Goal: Task Accomplishment & Management: Manage account settings

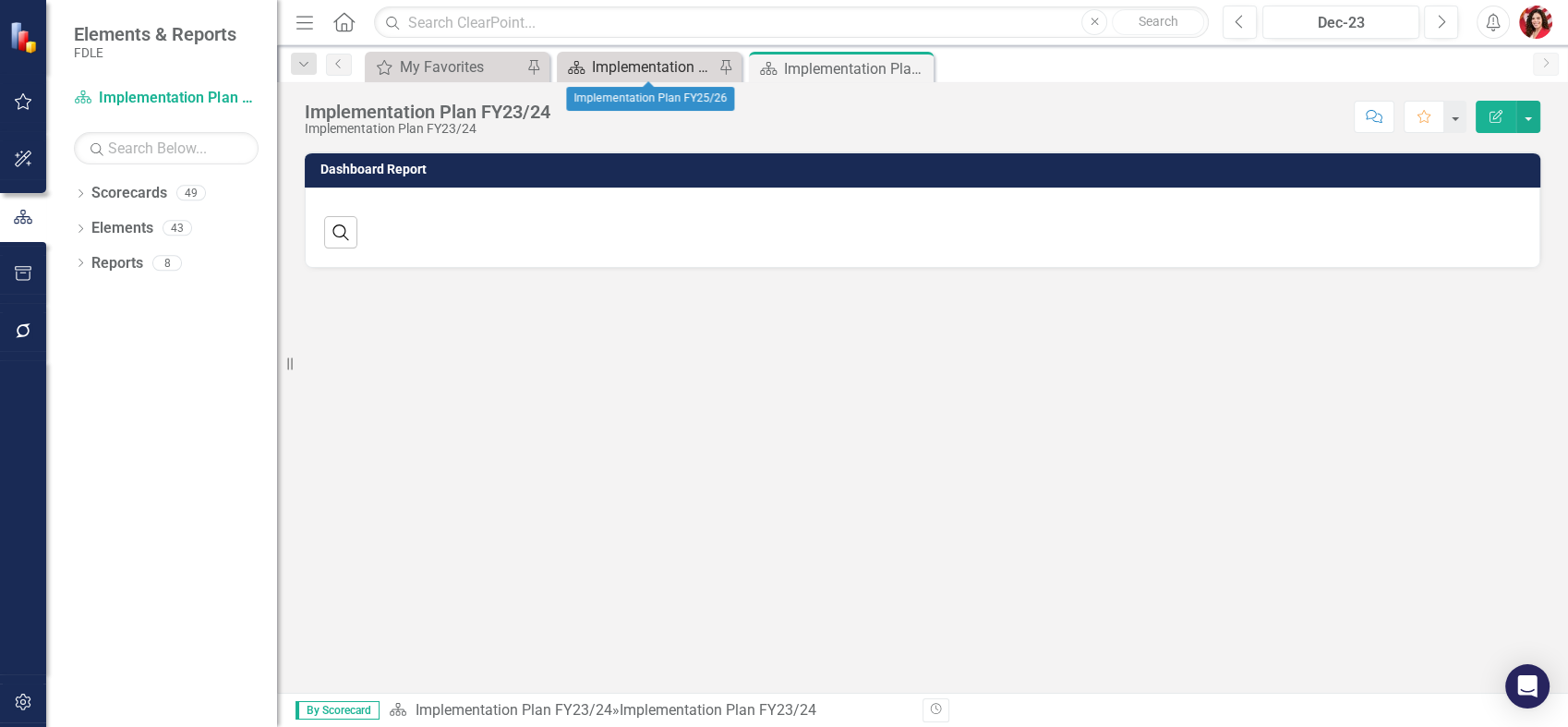
click at [648, 66] on div "Implementation Plan FY25/26" at bounding box center [653, 67] width 122 height 23
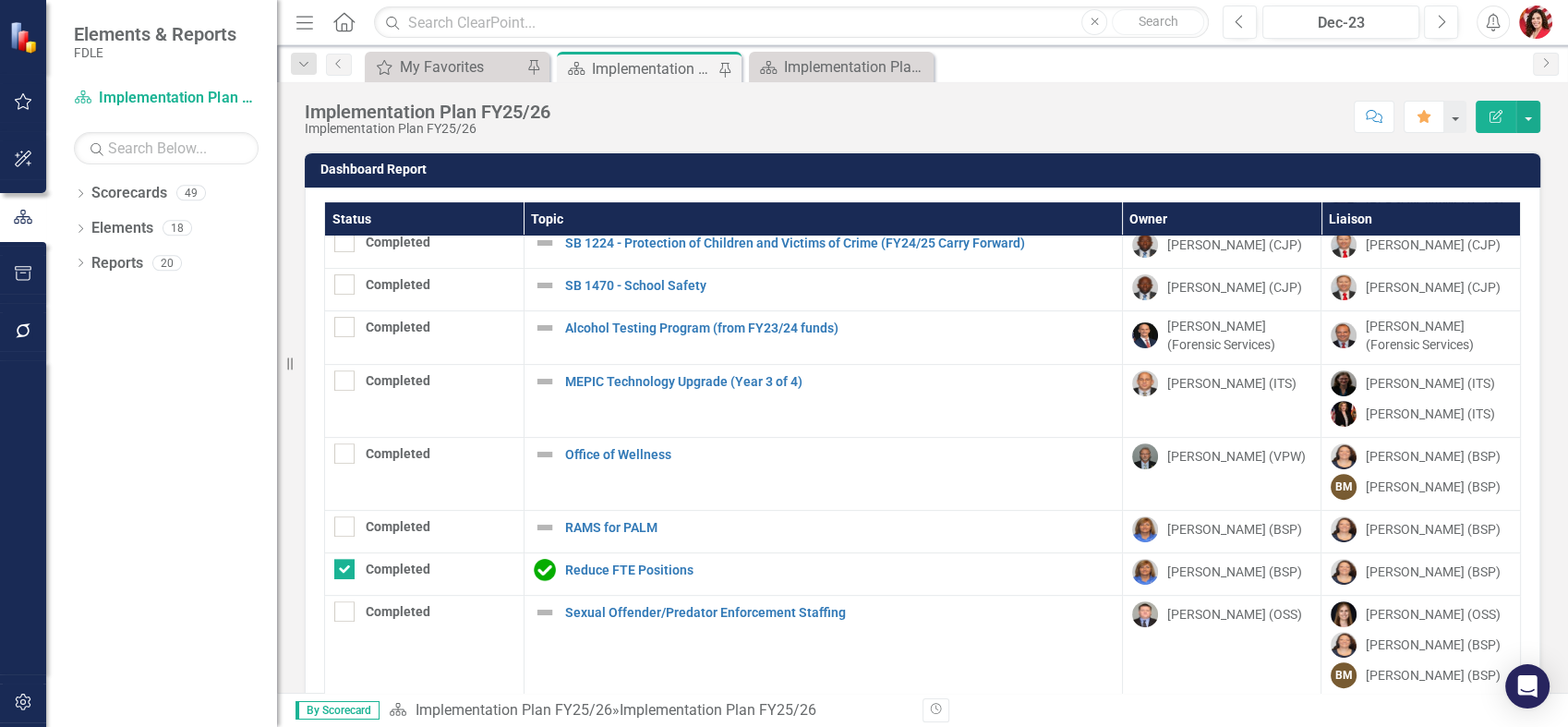
scroll to position [751, 0]
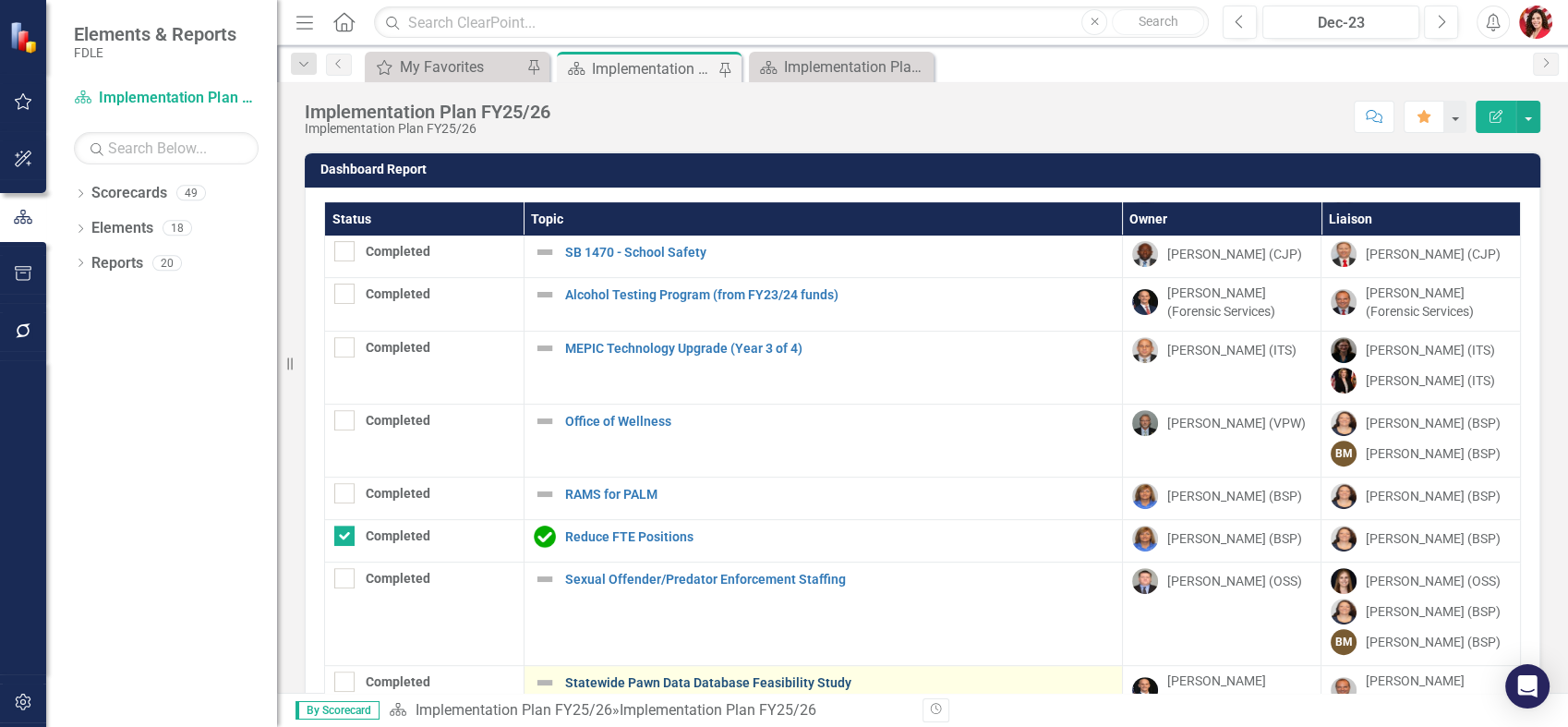
click at [663, 680] on link "Statewide Pawn Data Database Feasibility Study" at bounding box center [839, 683] width 547 height 13
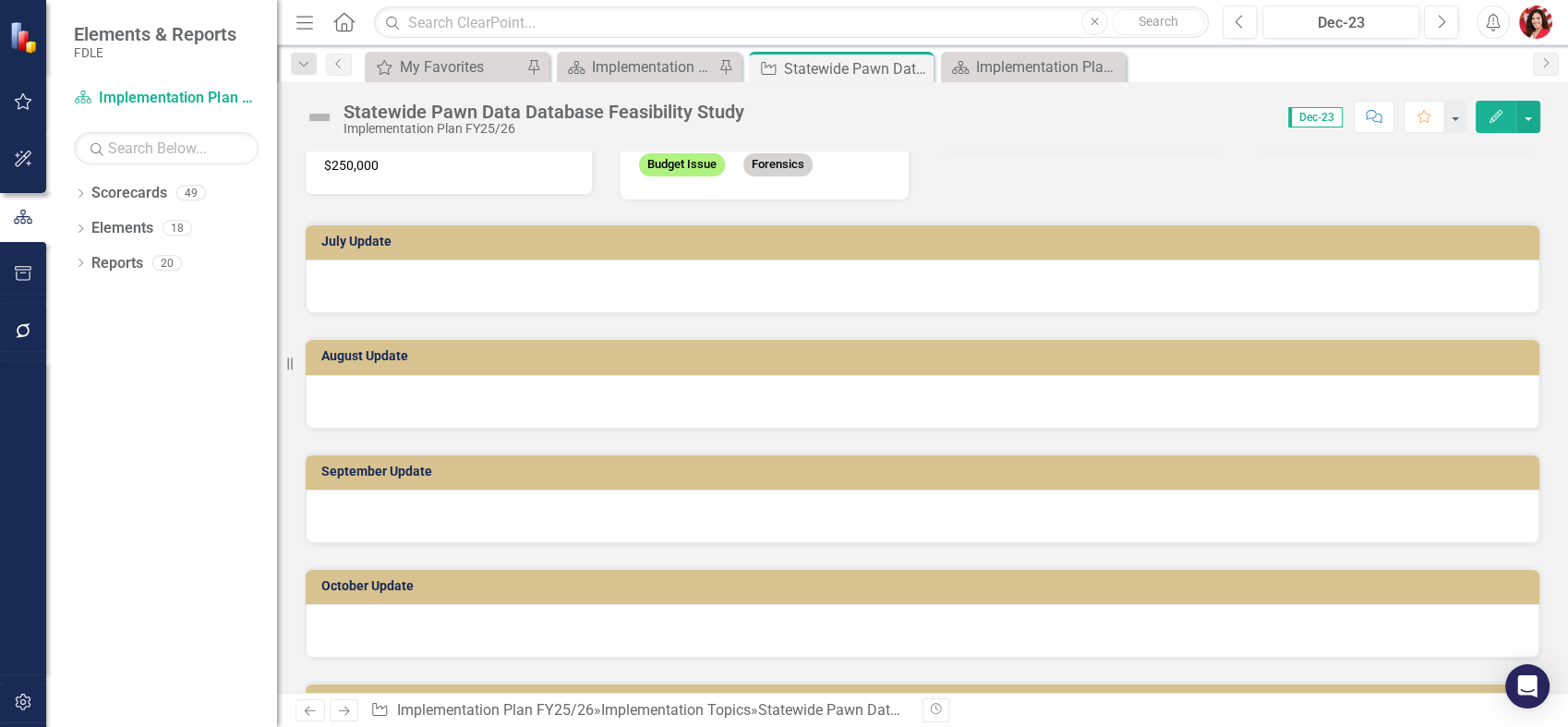
scroll to position [206, 0]
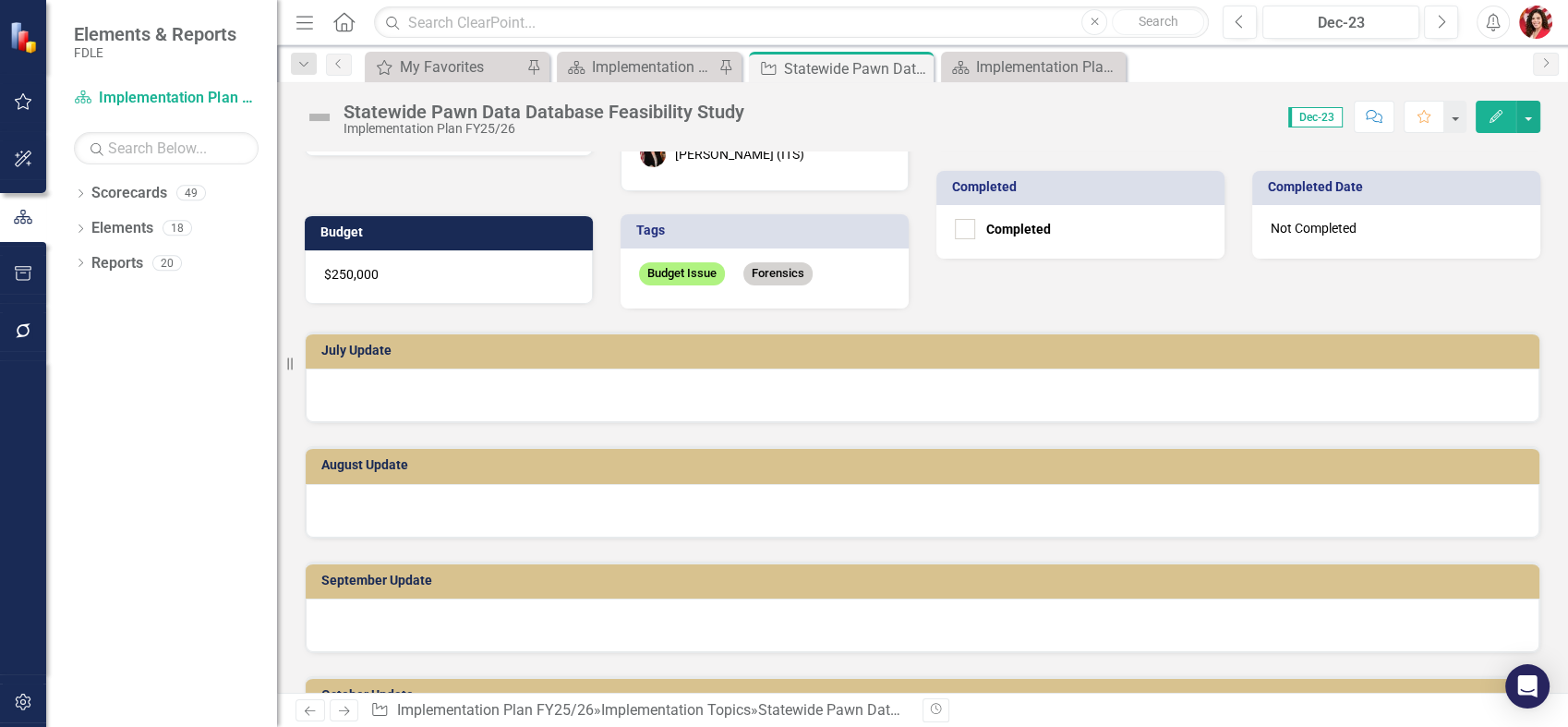
click at [595, 401] on div at bounding box center [922, 396] width 1234 height 54
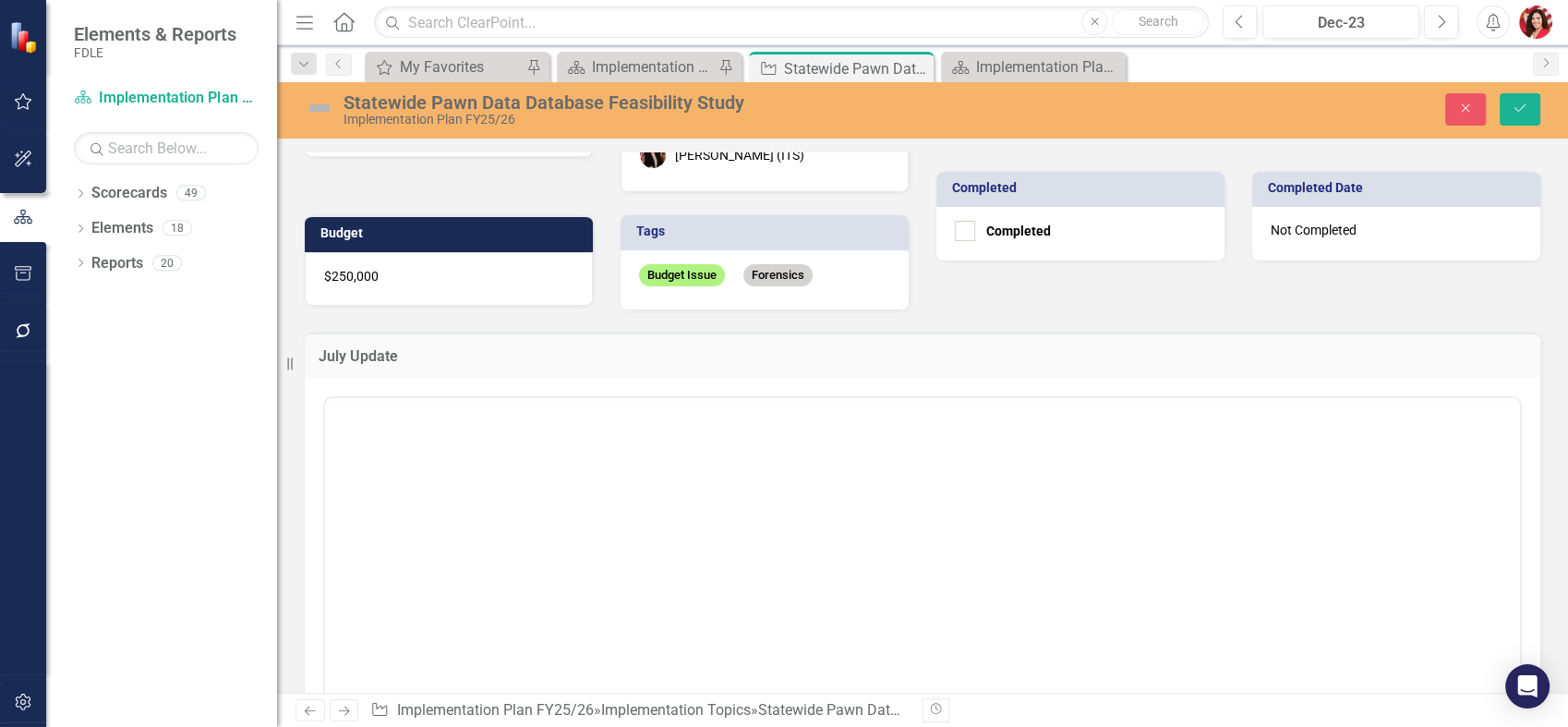
scroll to position [0, 0]
drag, startPoint x: 903, startPoint y: 846, endPoint x: 499, endPoint y: 500, distance: 531.9
click at [499, 500] on body "Rich Text Area. Press ALT-0 for help." at bounding box center [923, 579] width 1195 height 278
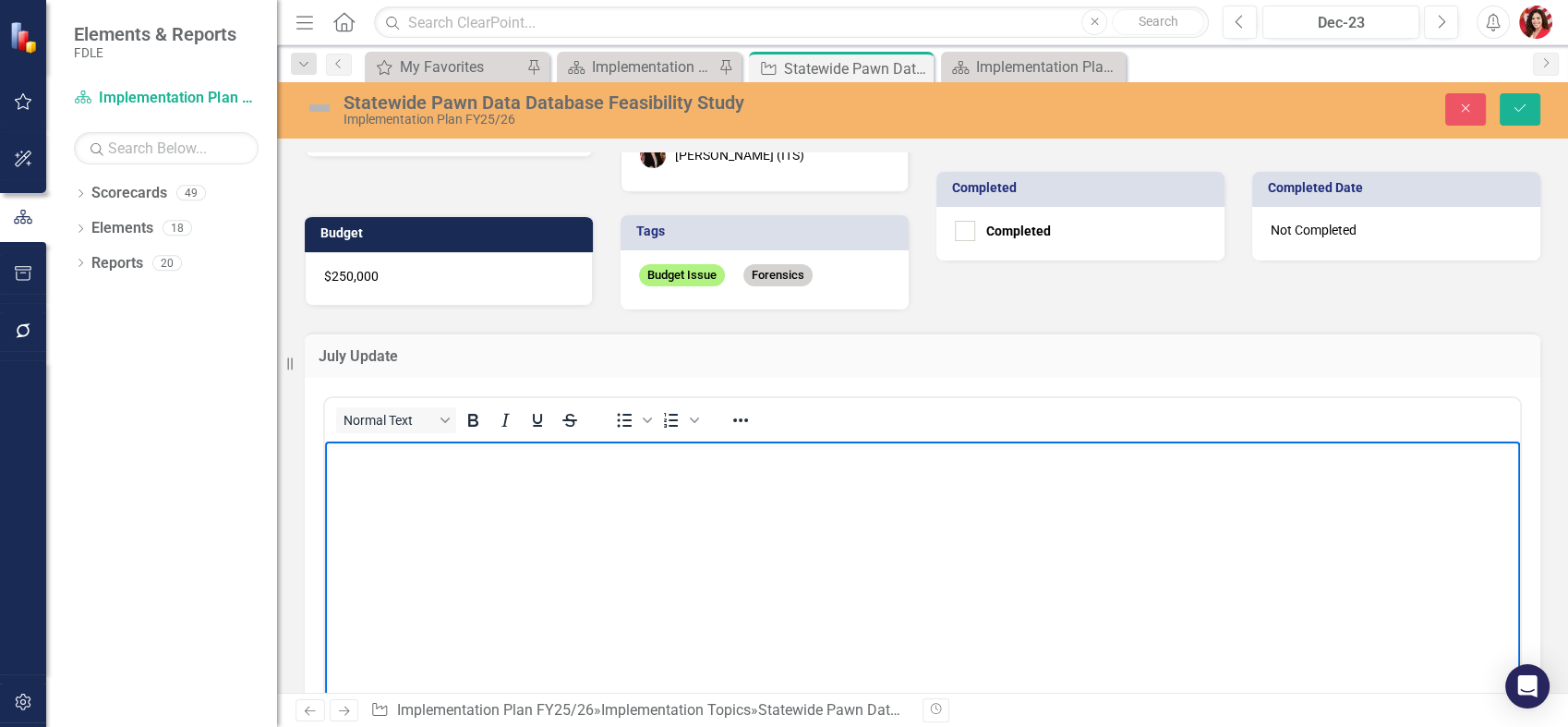
paste body "Rich Text Area. Press ALT-0 for help."
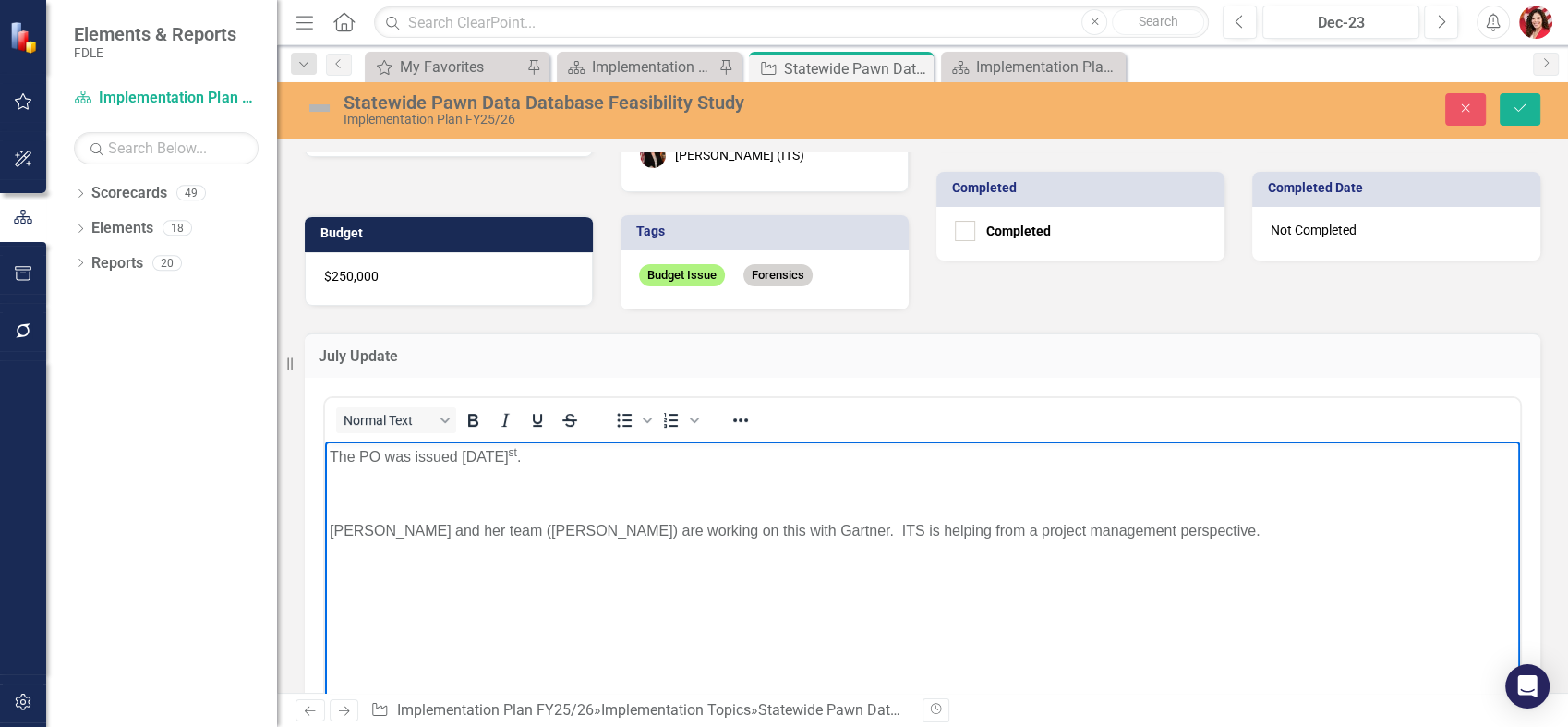
click at [540, 466] on p "The PO was issued [DATE] ." at bounding box center [922, 456] width 1186 height 22
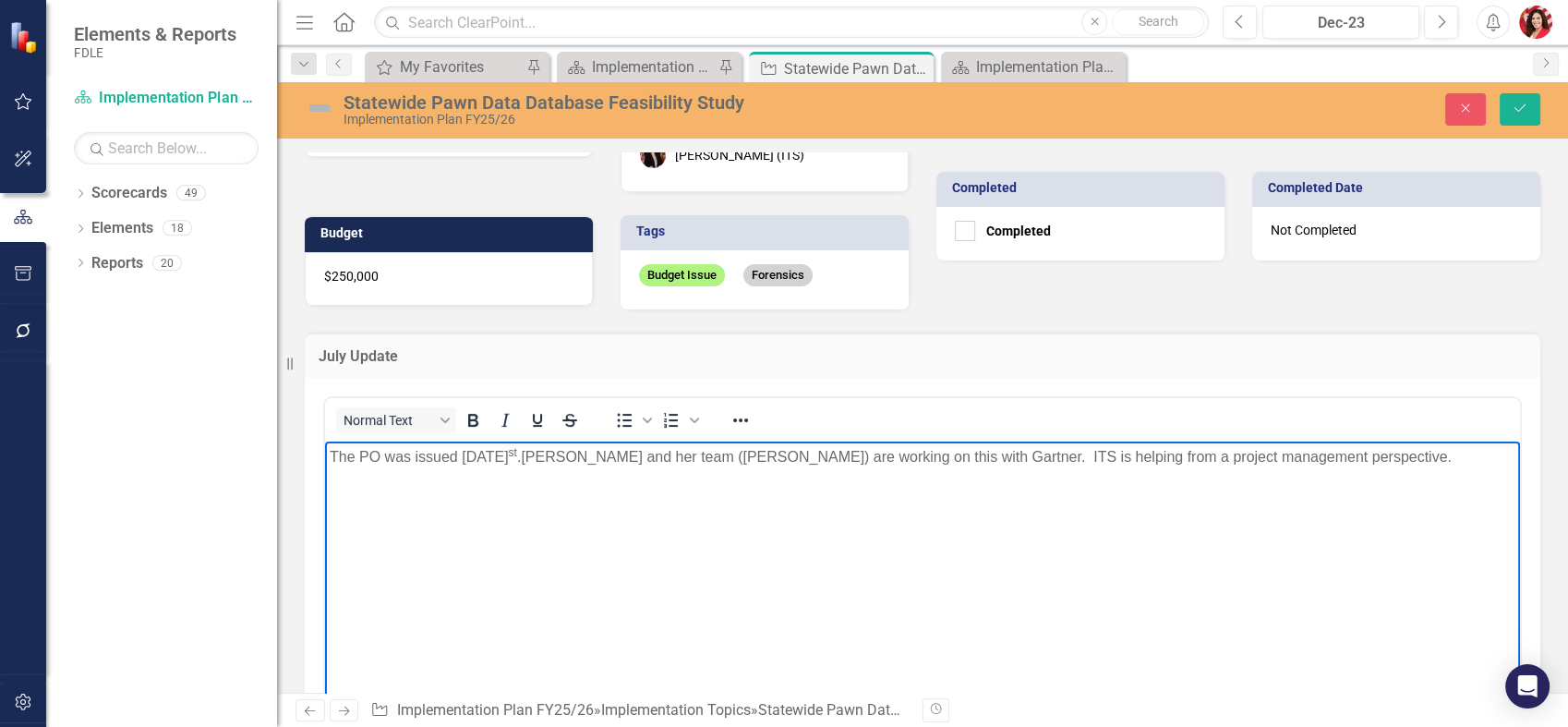
scroll to position [307, 0]
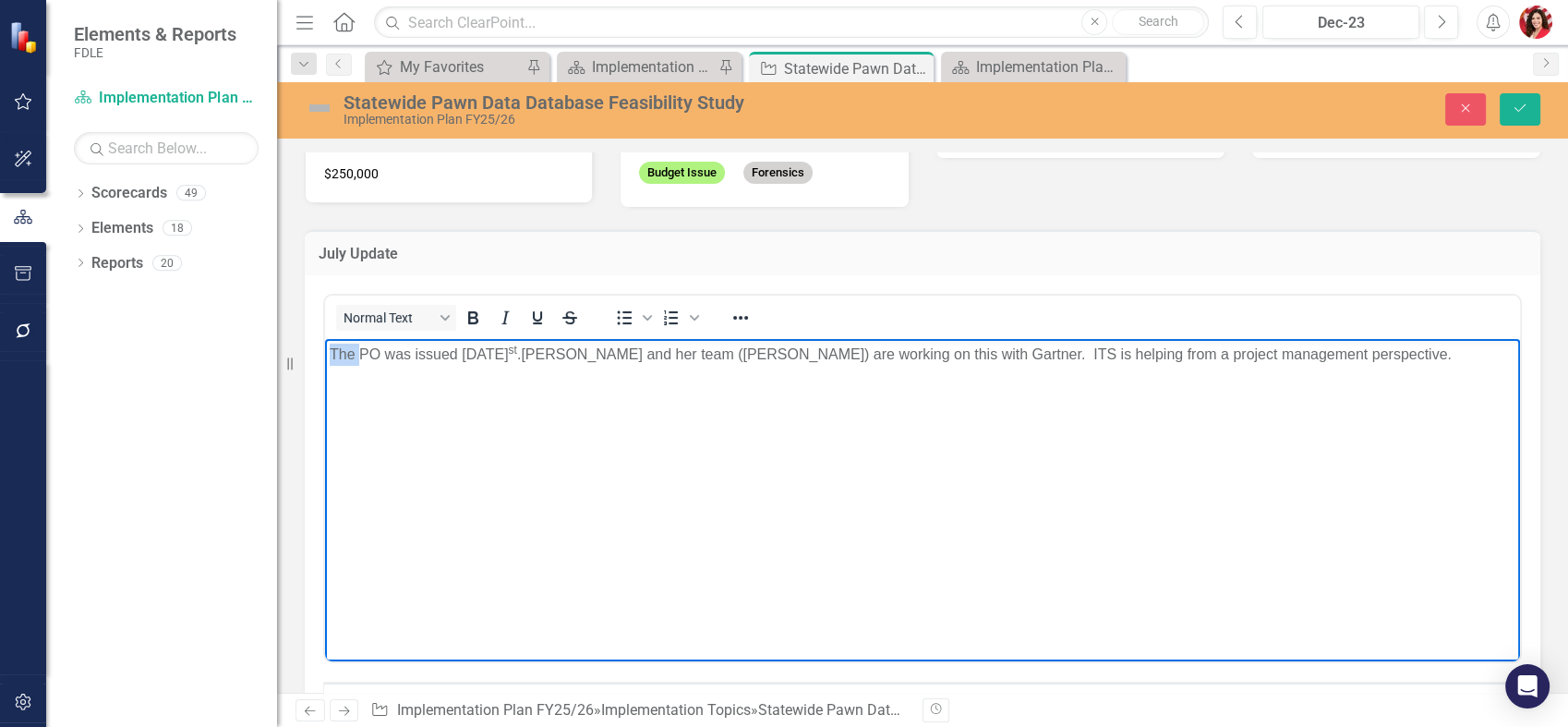
drag, startPoint x: 359, startPoint y: 351, endPoint x: 594, endPoint y: 691, distance: 413.3
click at [326, 352] on html "The PO was issued [DATE] . [PERSON_NAME] and her team ([PERSON_NAME]) are worki…" at bounding box center [923, 476] width 1195 height 278
click at [354, 353] on p "PO was issued [DATE] . [PERSON_NAME] and her team ([PERSON_NAME]) are working o…" at bounding box center [922, 353] width 1186 height 22
click at [515, 364] on p "PO C59BCA was issued [DATE] . [PERSON_NAME] and her team ([PERSON_NAME]) are wo…" at bounding box center [922, 353] width 1186 height 22
click at [400, 355] on p "PO C59BCA was issued [DATE] . [PERSON_NAME] and her team ([PERSON_NAME]) are wo…" at bounding box center [922, 353] width 1186 height 22
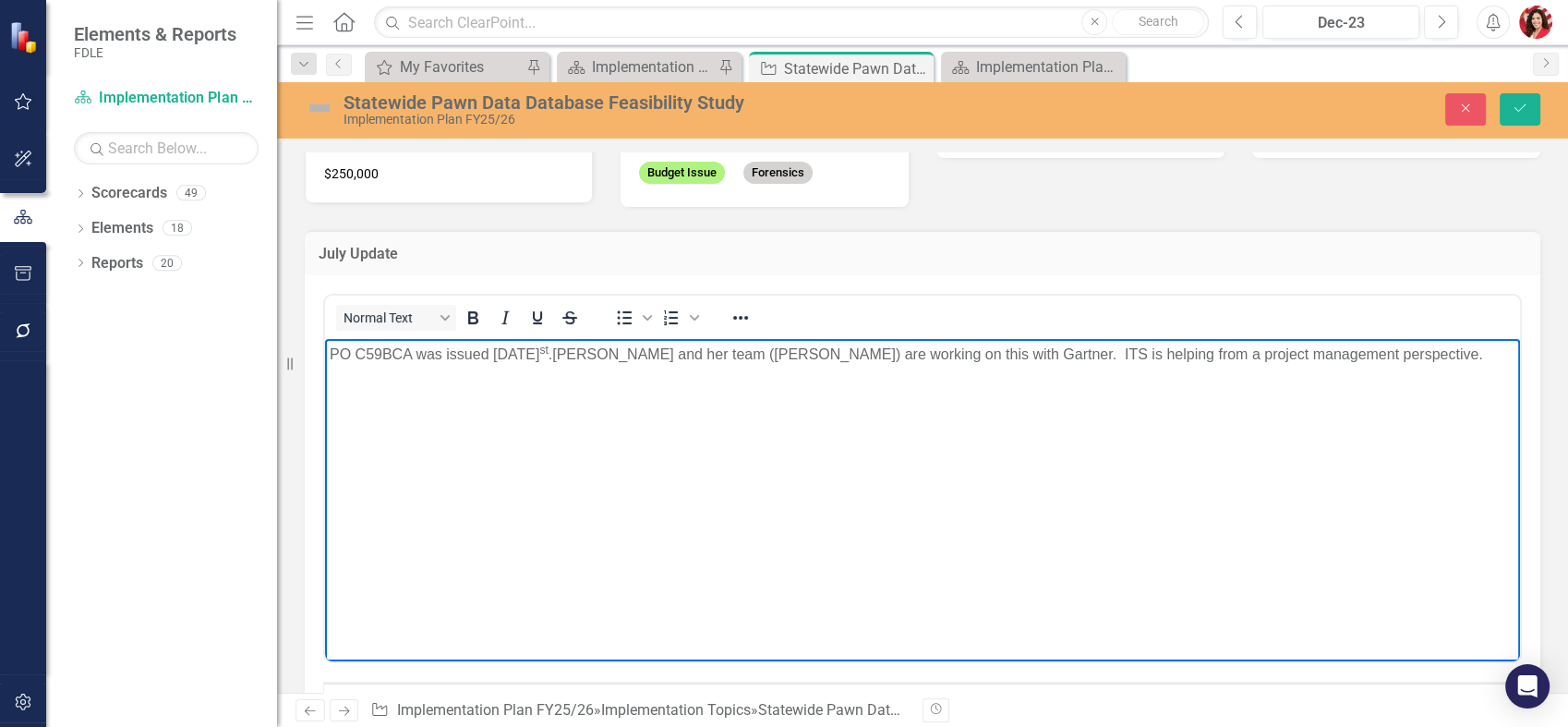
click at [408, 355] on p "PO C59BCA was issued [DATE] . [PERSON_NAME] and her team ([PERSON_NAME]) are wo…" at bounding box center [922, 353] width 1186 height 22
click at [742, 351] on sup "st" at bounding box center [746, 349] width 9 height 12
click at [756, 357] on p "PO C59BCA for services from Gartner, Inc., was issued [DATE] . [PERSON_NAME] an…" at bounding box center [922, 365] width 1186 height 44
drag, startPoint x: 618, startPoint y: 436, endPoint x: 631, endPoint y: 433, distance: 13.3
click at [618, 436] on body "PO C59BCA for services from Gartner, Inc., was issued [DATE] . [PERSON_NAME] an…" at bounding box center [923, 476] width 1195 height 278
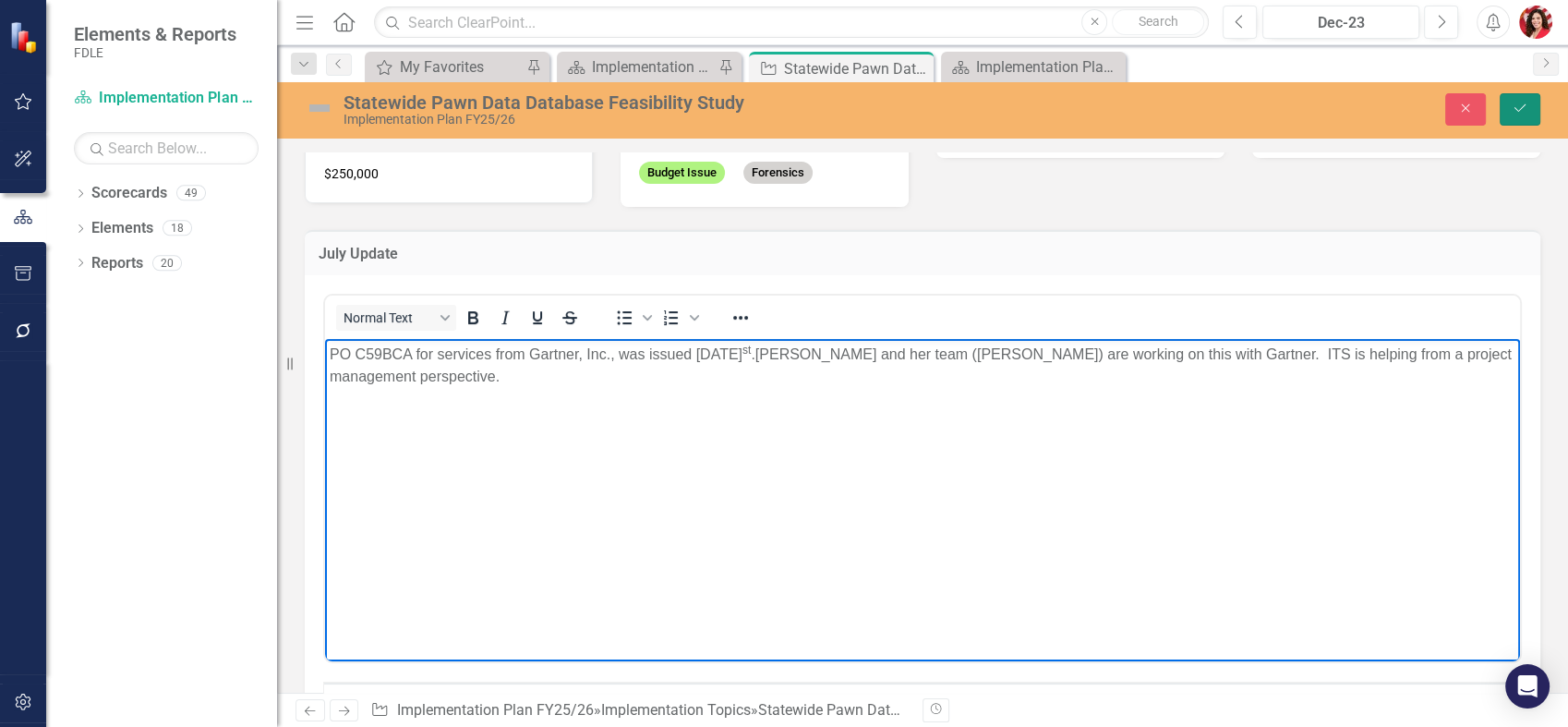
click at [1517, 101] on button "Save" at bounding box center [1520, 109] width 40 height 33
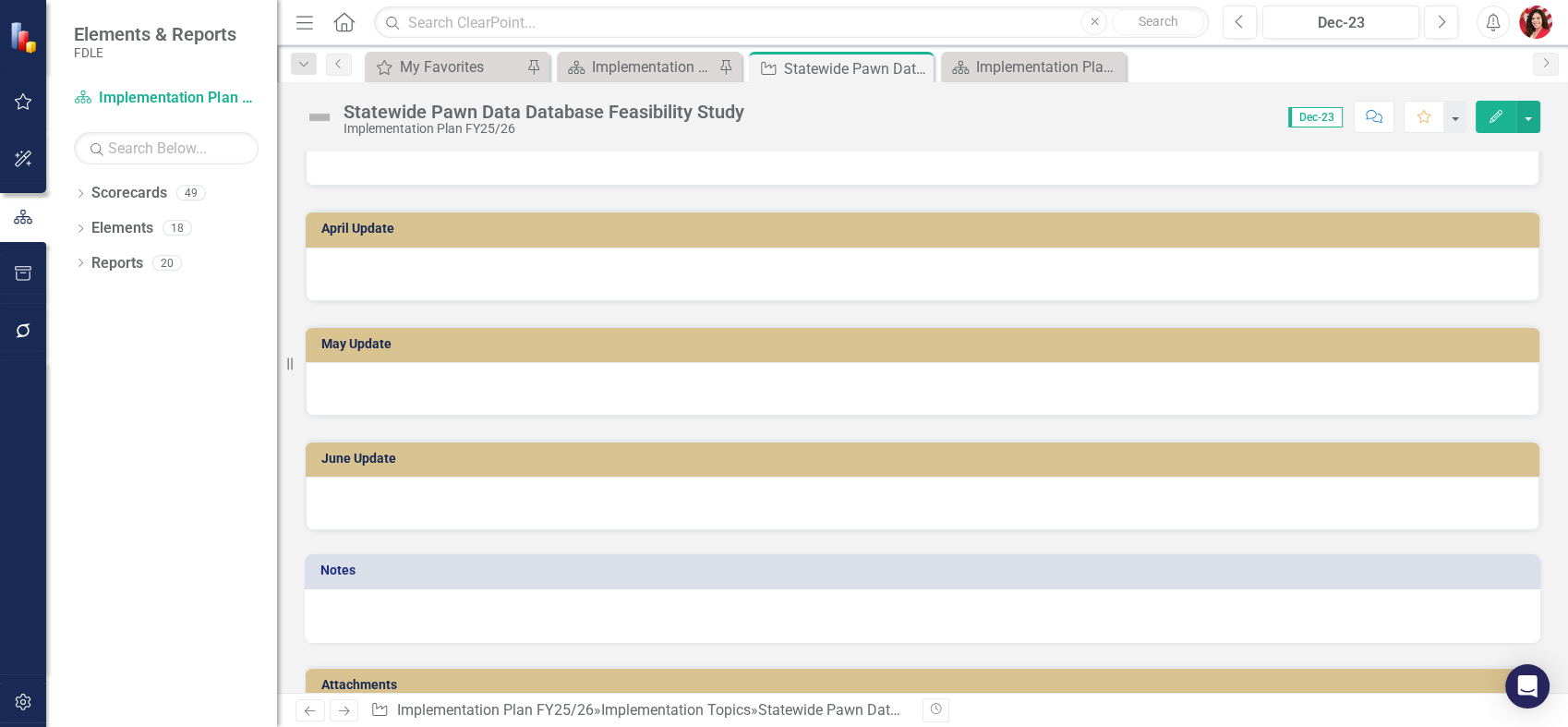
scroll to position [1493, 0]
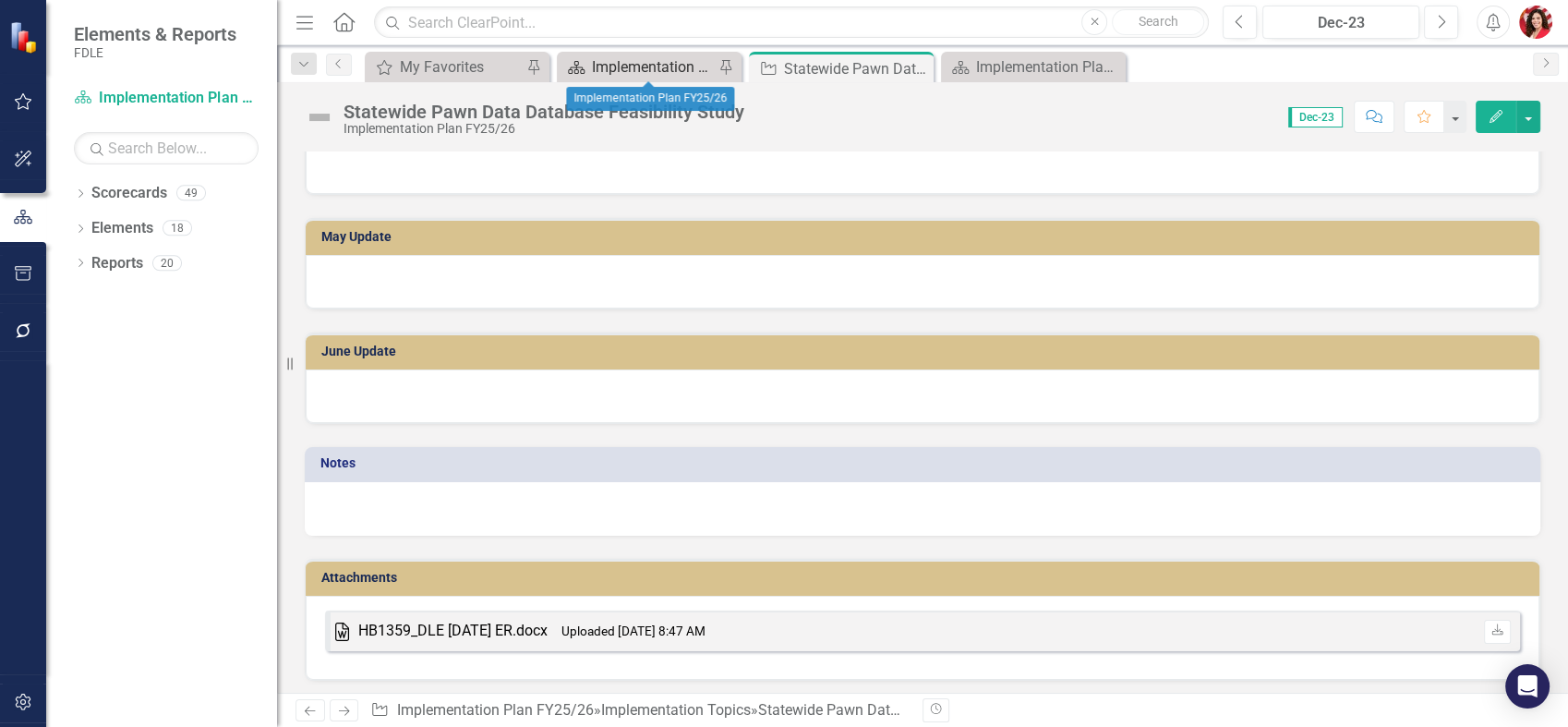
click at [664, 58] on div "Implementation Plan FY25/26" at bounding box center [653, 67] width 122 height 23
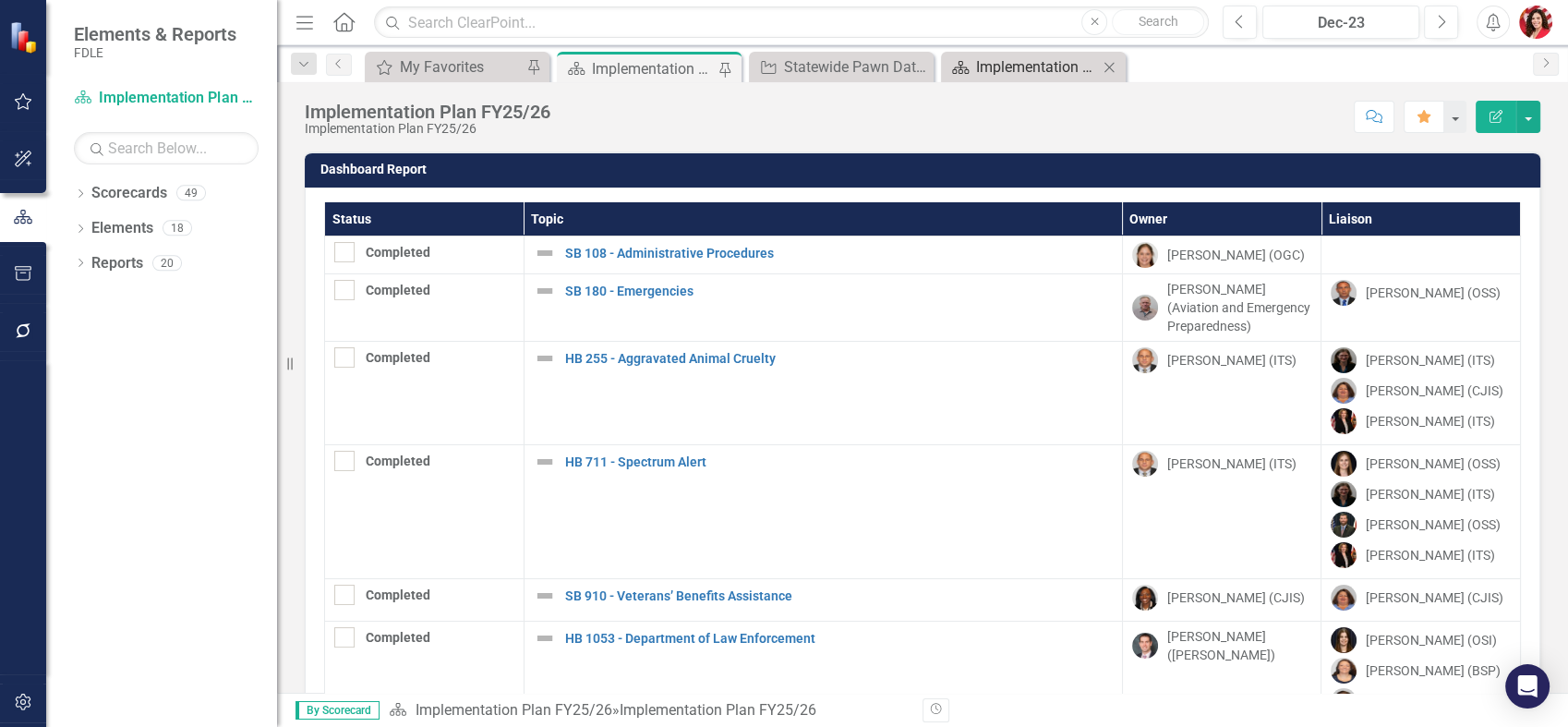
click at [970, 70] on link "Scorecard Implementation Plan FY23/24" at bounding box center [1022, 67] width 153 height 23
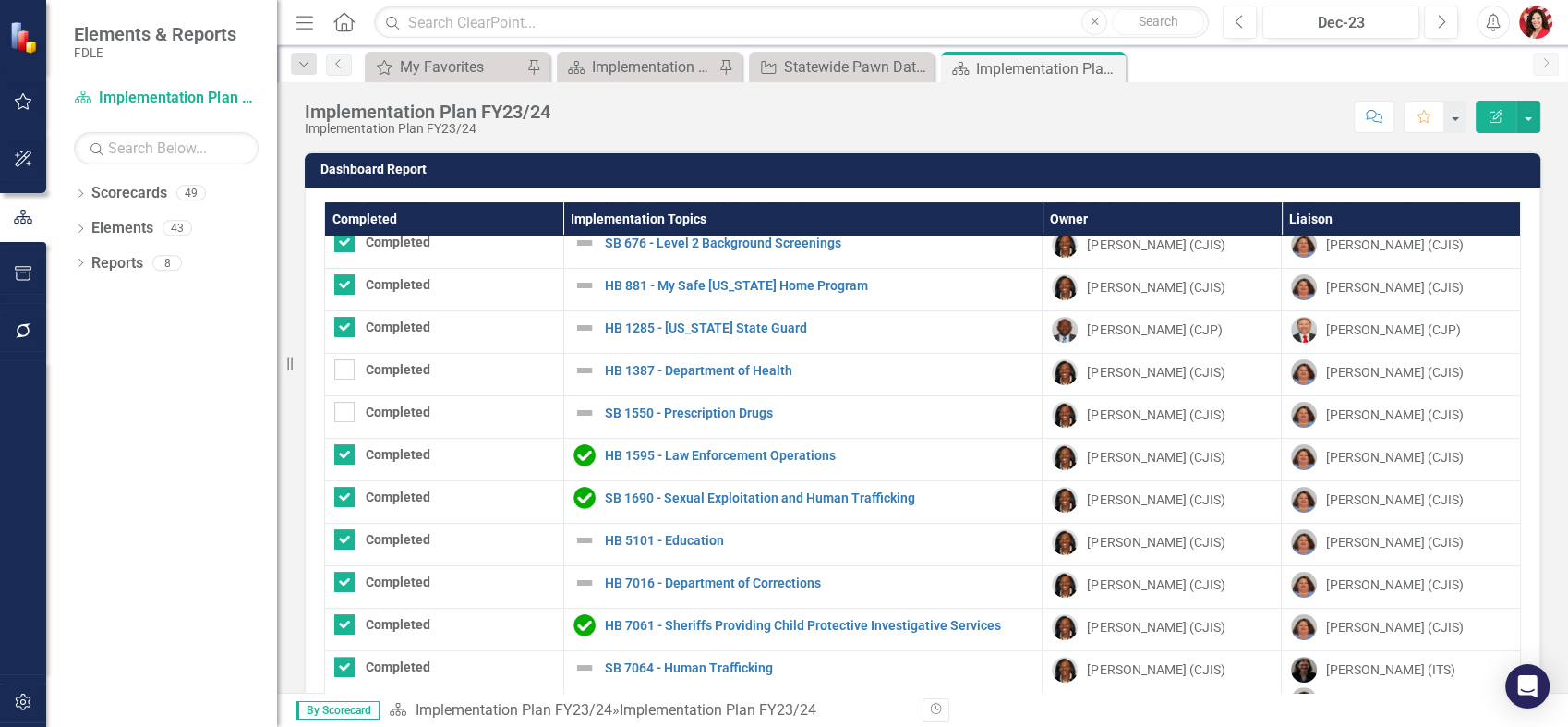
scroll to position [616, 0]
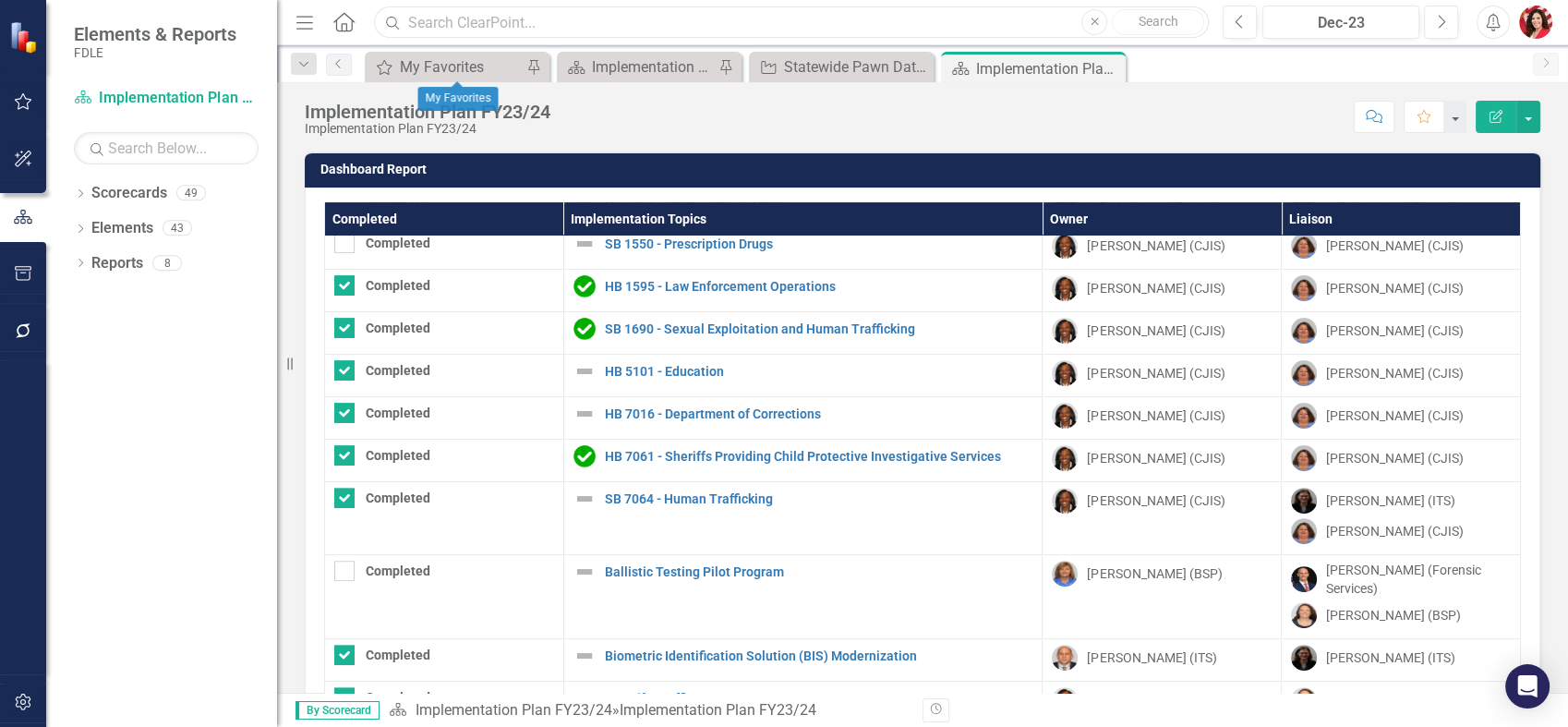
click at [486, 27] on input "text" at bounding box center [792, 23] width 835 height 33
type input "sex"
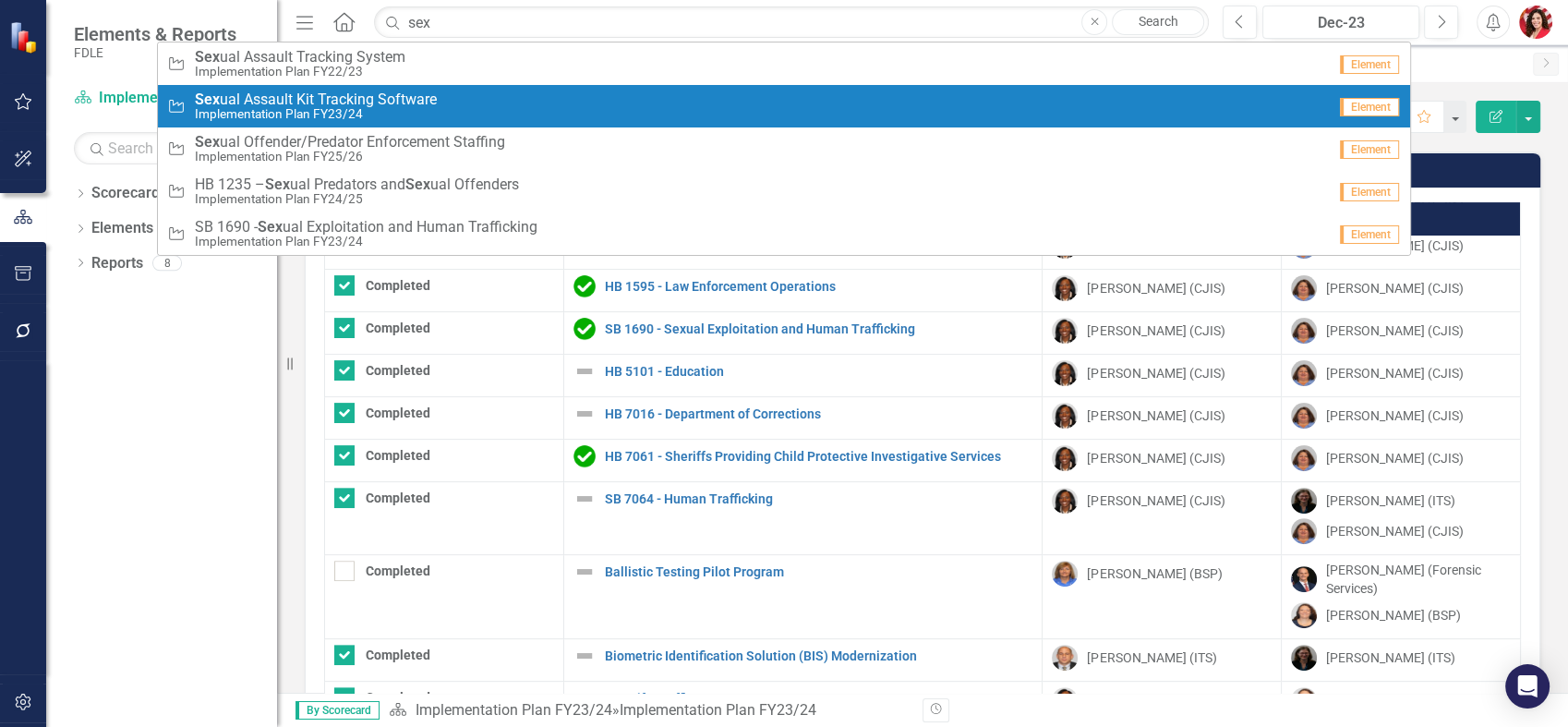
click at [424, 96] on span "Sex ual Assault Kit Tracking Software" at bounding box center [316, 99] width 242 height 16
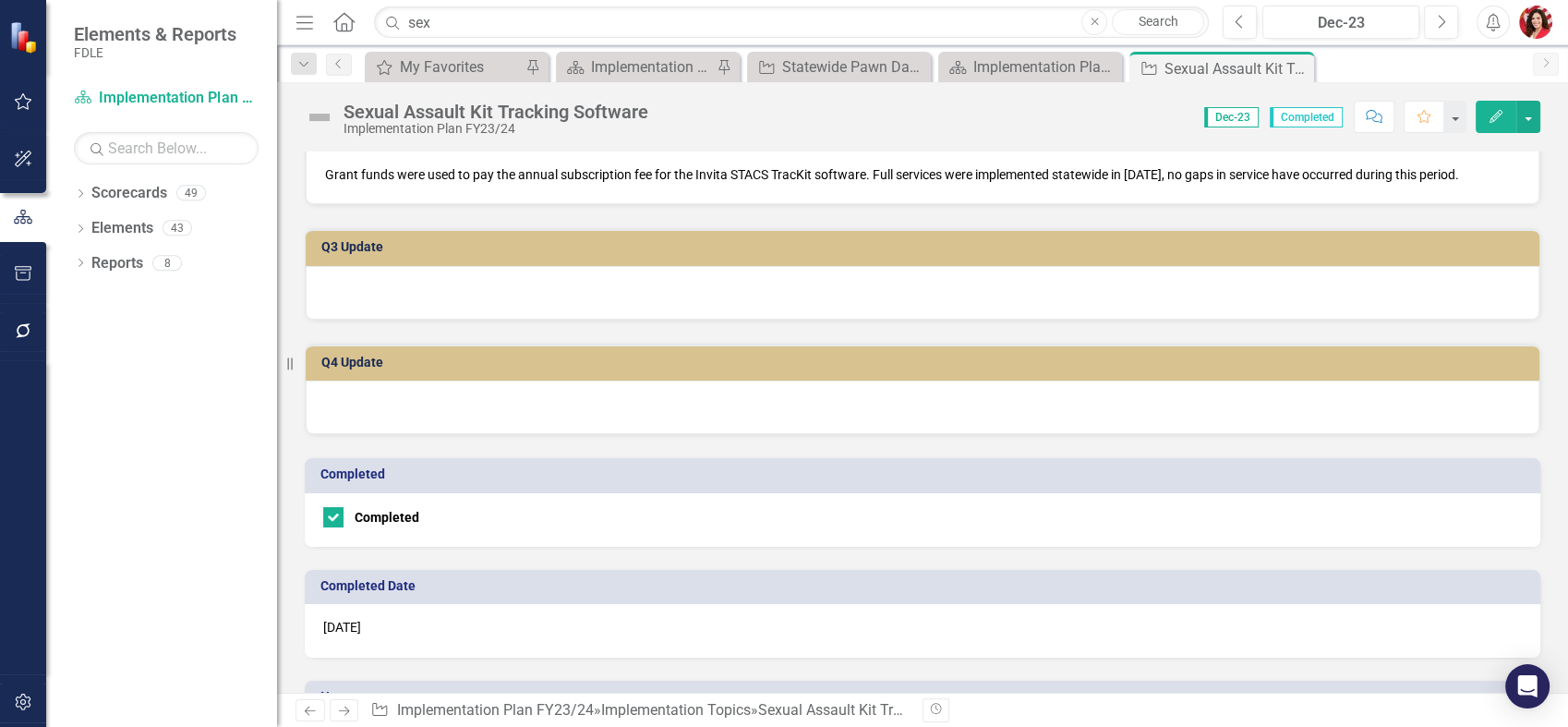
scroll to position [853, 0]
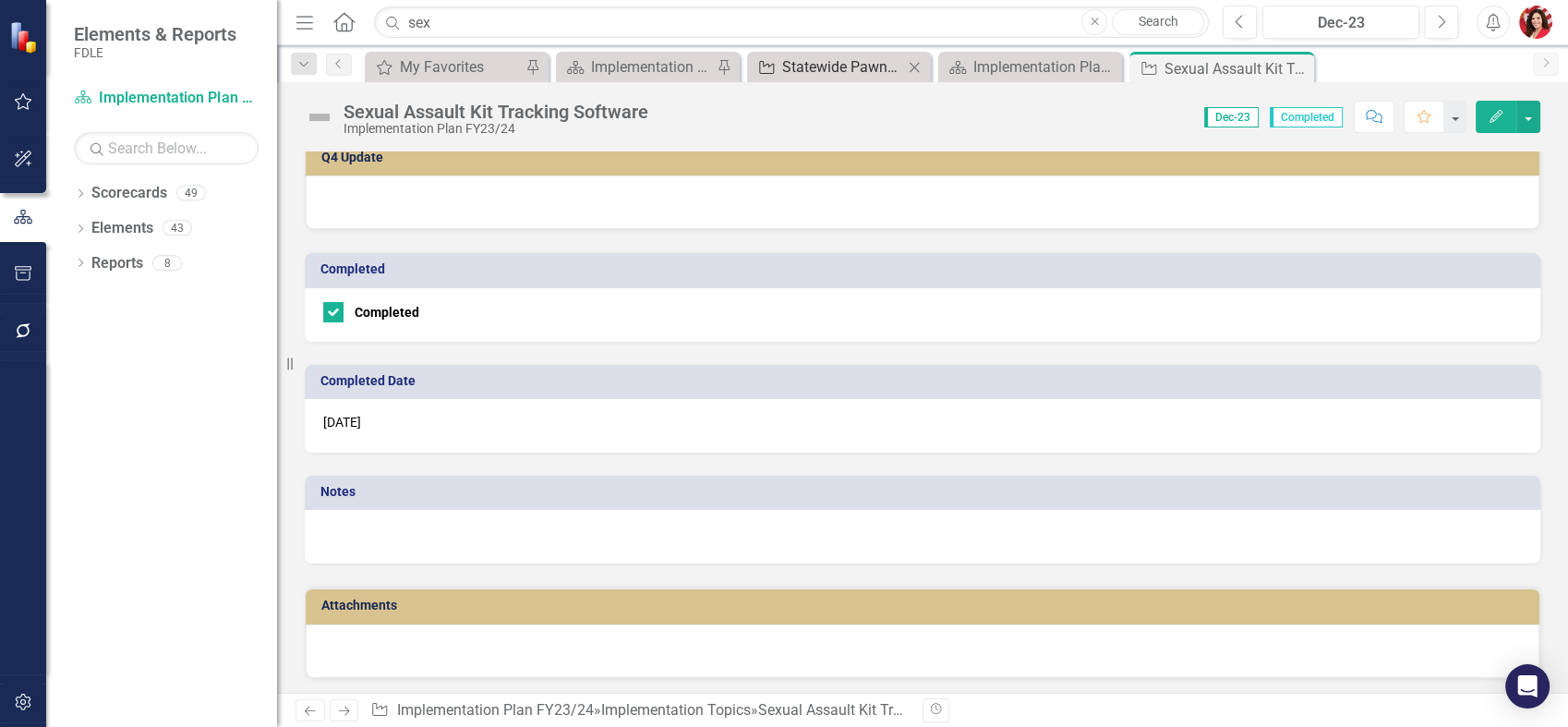
drag, startPoint x: 1299, startPoint y: 67, endPoint x: 891, endPoint y: 76, distance: 408.1
click at [0, 0] on icon "Close" at bounding box center [0, 0] width 0 height 0
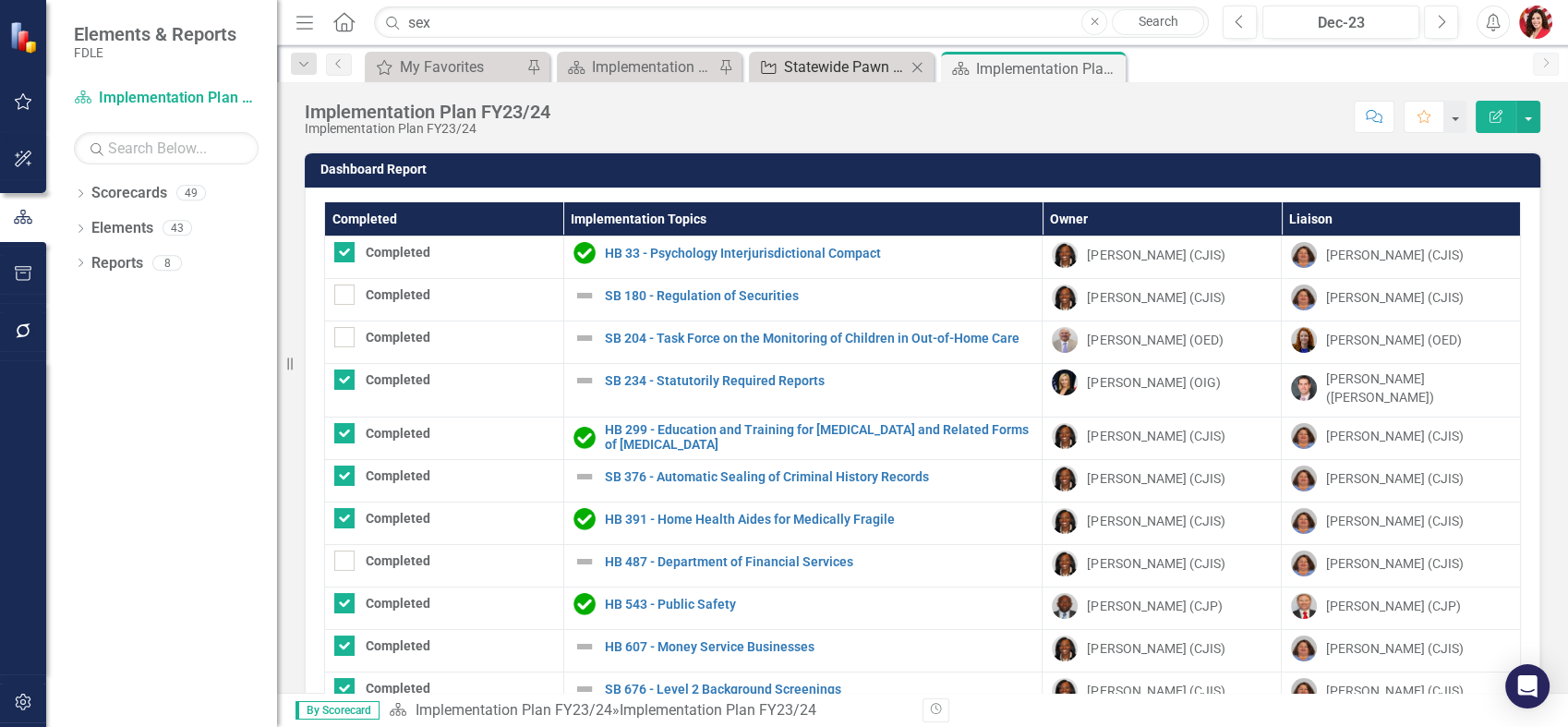
click at [817, 63] on div "Statewide Pawn Data Database Feasibility Study" at bounding box center [845, 67] width 122 height 23
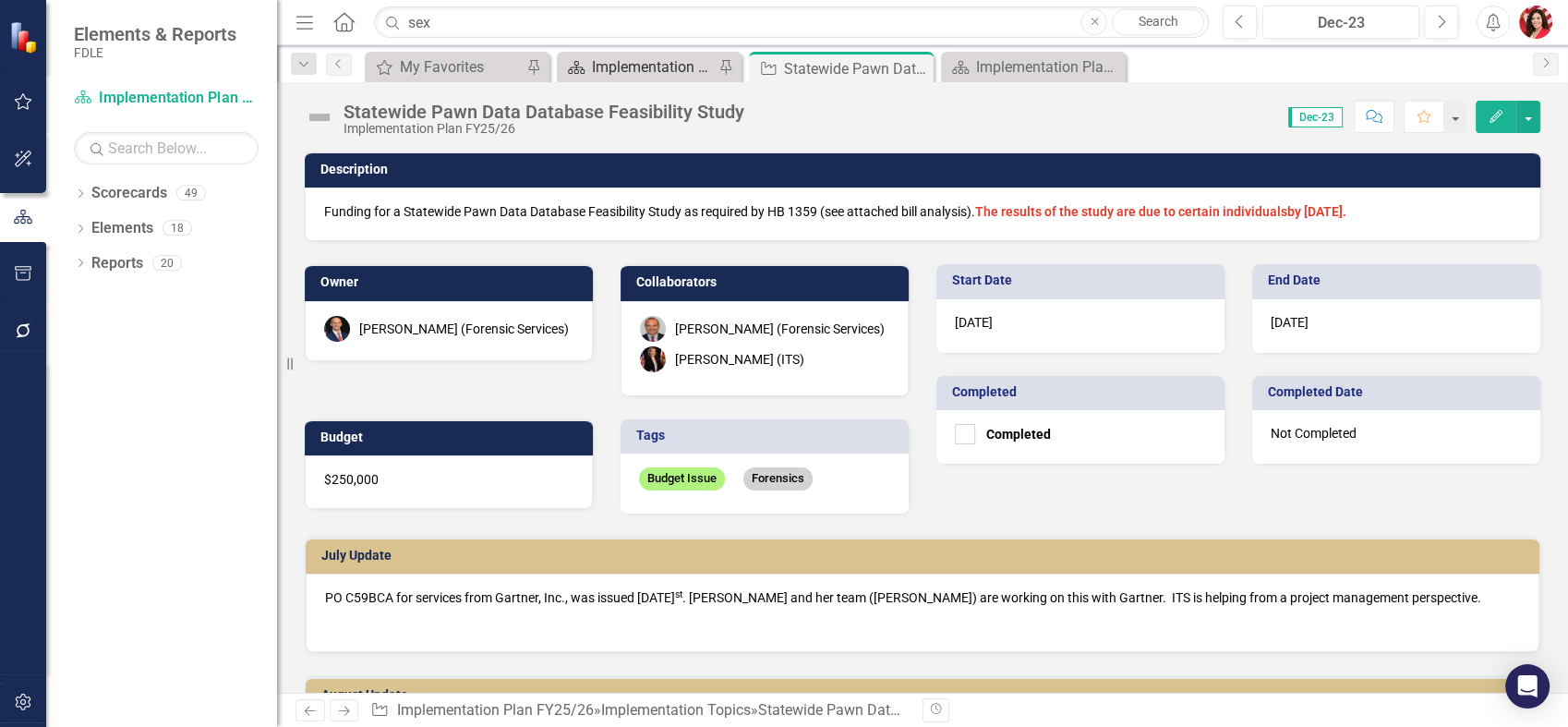
click at [598, 65] on div "Implementation Plan FY25/26" at bounding box center [653, 67] width 122 height 23
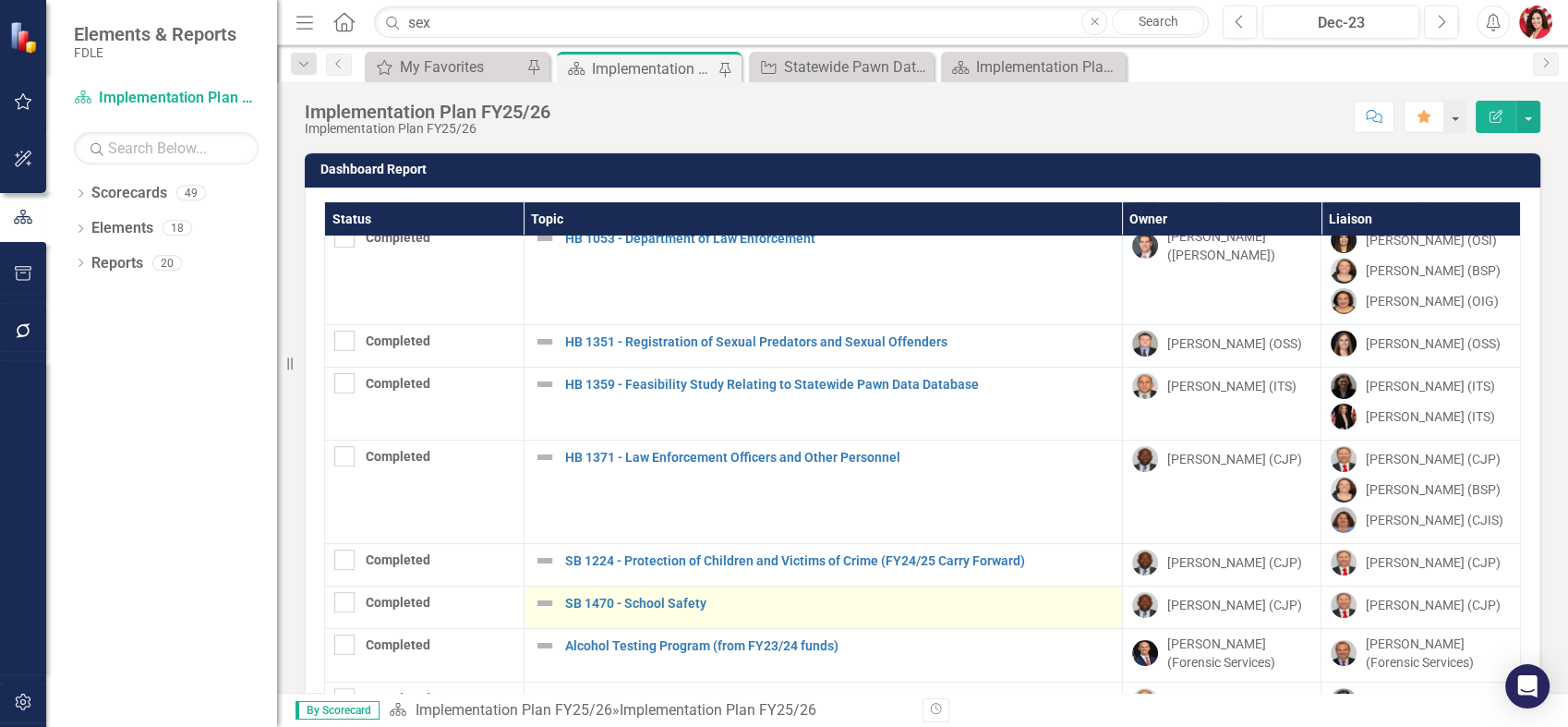
scroll to position [513, 0]
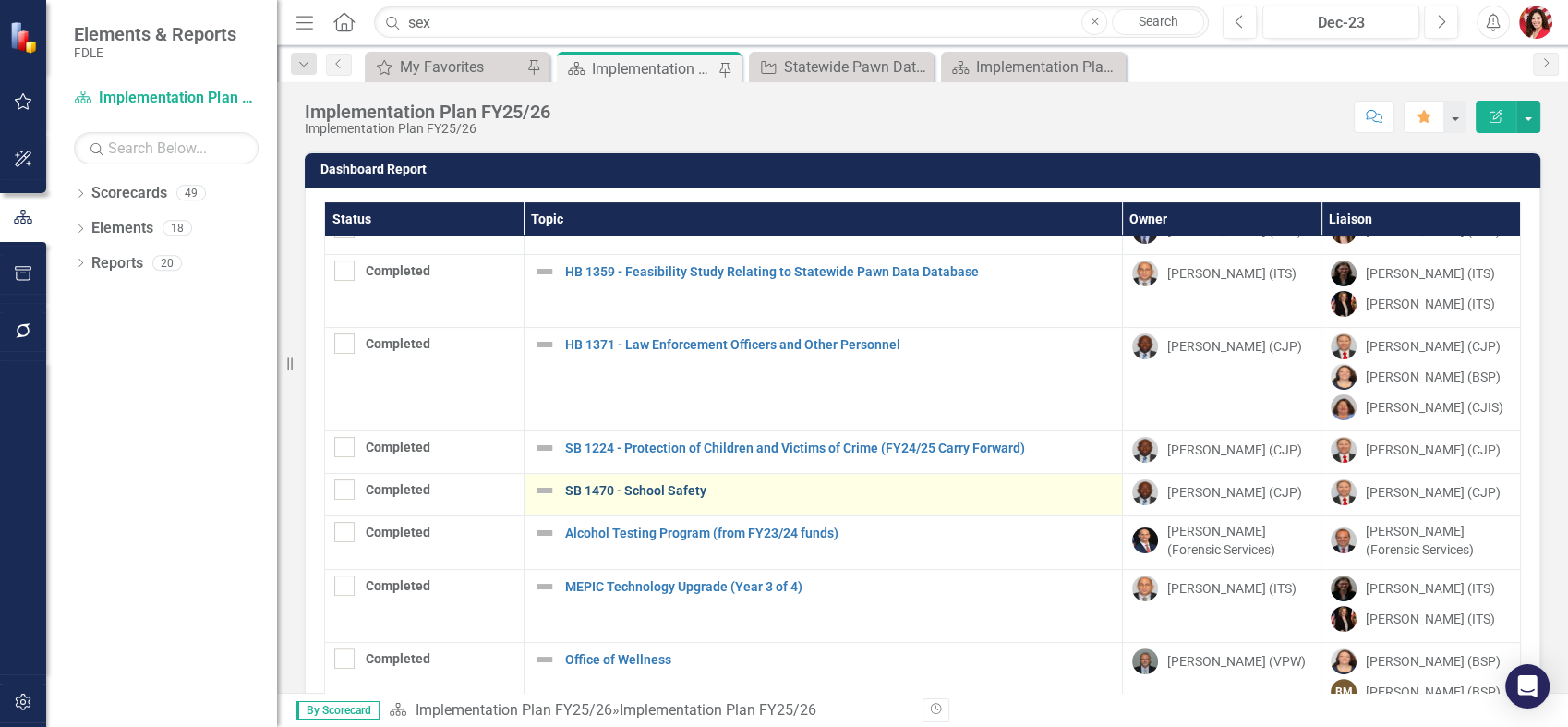
click at [625, 496] on link "SB 1470 - School Safety" at bounding box center [839, 491] width 547 height 13
